Goal: Communication & Community: Share content

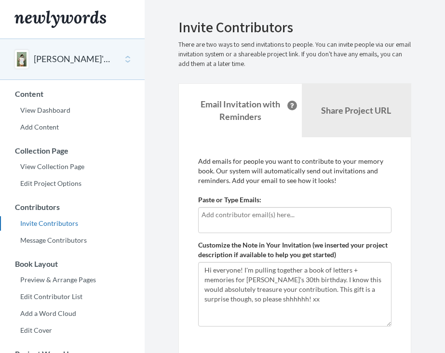
click at [235, 212] on input "text" at bounding box center [294, 215] width 187 height 11
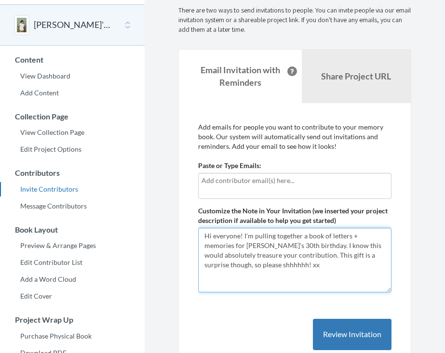
click at [244, 243] on textarea "Hi everyone! I'm pulling together a book of letters + memories for [PERSON_NAME…" at bounding box center [294, 260] width 193 height 65
click at [337, 247] on textarea "Hi everyone! I'm pulling together a book of letters + memories for [PERSON_NAME…" at bounding box center [294, 260] width 193 height 65
type textarea "Hi everyone! I'm pulling together a book of letters + memories for [PERSON_NAME…"
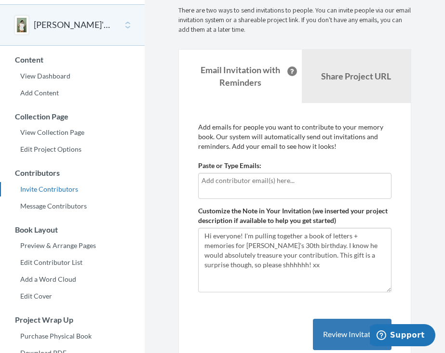
click at [265, 188] on div at bounding box center [294, 186] width 193 height 26
click at [415, 124] on div "Emails have been sent! Invite Contributors There are two ways to send invitatio…" at bounding box center [294, 187] width 247 height 404
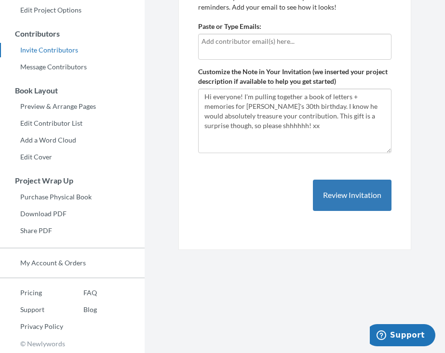
scroll to position [173, 0]
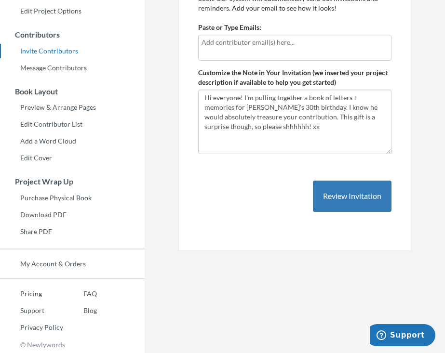
click at [335, 222] on div "Add emails for people you want to contribute to your memory book. Our system wi…" at bounding box center [294, 107] width 193 height 247
click at [335, 211] on div "Add emails for people you want to contribute to your memory book. Our system wi…" at bounding box center [294, 107] width 193 height 247
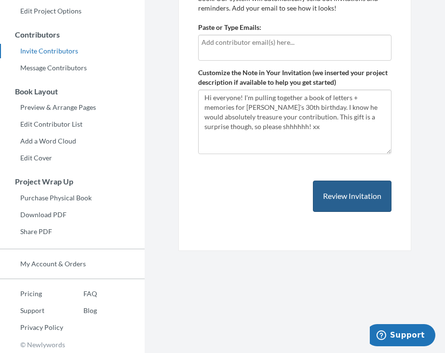
click at [335, 208] on button "Review Invitation" at bounding box center [352, 196] width 79 height 31
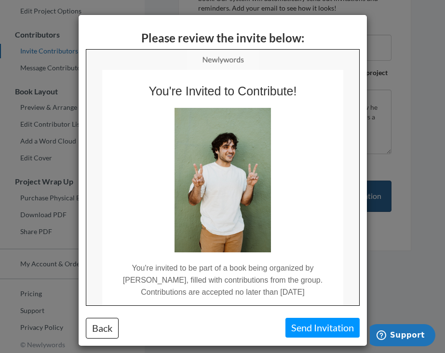
scroll to position [0, 0]
click at [114, 328] on button "Back" at bounding box center [102, 328] width 33 height 21
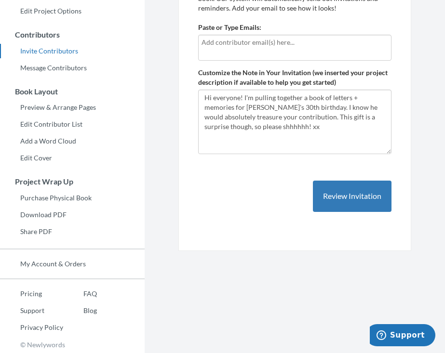
click at [188, 255] on section "Emails have been sent! Invite Contributors There are two ways to send invitatio…" at bounding box center [295, 90] width 300 height 527
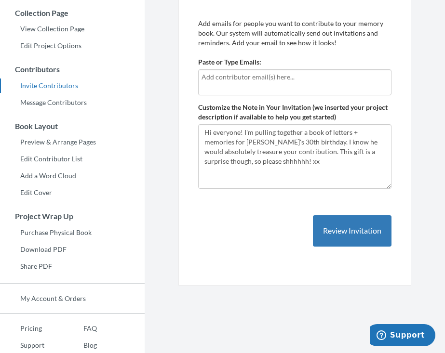
scroll to position [133, 0]
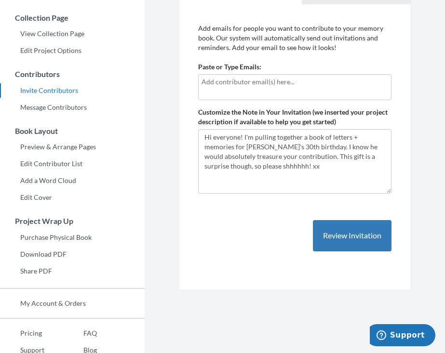
click at [43, 25] on div "[PERSON_NAME]'s 30th Birthday Select a project [PERSON_NAME]'s 30th Birthday St…" at bounding box center [72, 97] width 145 height 383
click at [43, 32] on link "View Collection Page" at bounding box center [72, 34] width 145 height 14
